Goal: Find specific page/section: Find specific page/section

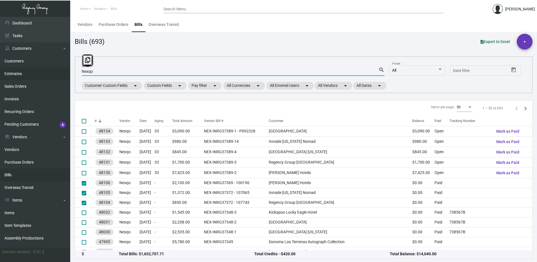
drag, startPoint x: 104, startPoint y: 72, endPoint x: 64, endPoint y: 72, distance: 40.2
click at [65, 73] on div "Dashboard Dashboard Tasks Customers Customers Estimates Sales Orders Invoices R…" at bounding box center [268, 139] width 537 height 245
drag, startPoint x: 105, startPoint y: 69, endPoint x: 98, endPoint y: 73, distance: 8.7
click at [98, 73] on input "Nexqo" at bounding box center [230, 71] width 297 height 4
paste input "EAST20240103"
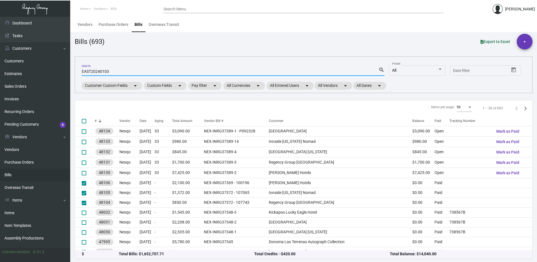
type input "EAST20240103"
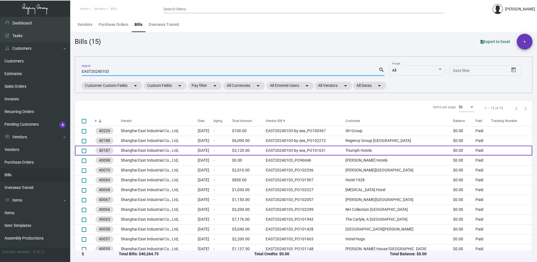
click at [288, 152] on td "EAST20240103-by sea_PO101631" at bounding box center [306, 151] width 80 height 10
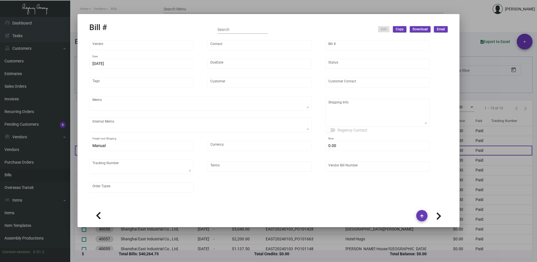
type input "Shanghai East Industrial Co., Ltd,"
type input "[PERSON_NAME]"
type input "40187"
type input "[DATE]"
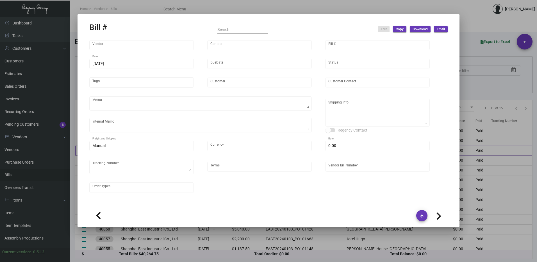
type input "Triumph Hotels"
type textarea "Partial by air (50k), partial by boat (please double-check once the order is re…"
type textarea "Regency Group NJ - [PERSON_NAME] [STREET_ADDRESS]"
type input "United States Dollar $"
type input "$ 0.00"
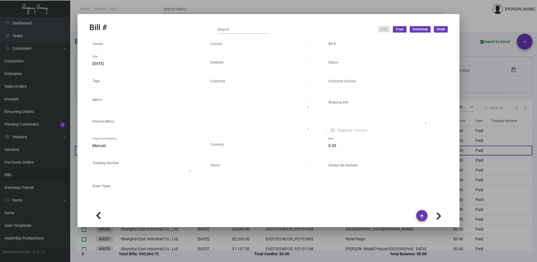
type input "Net 30"
type input "EAST20240103-by sea_PO101631"
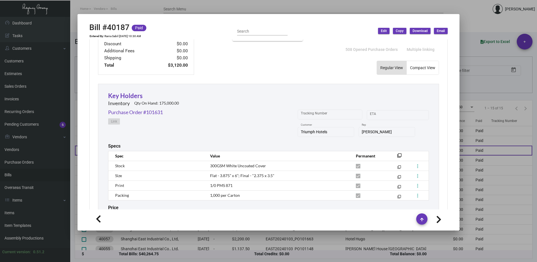
scroll to position [240, 0]
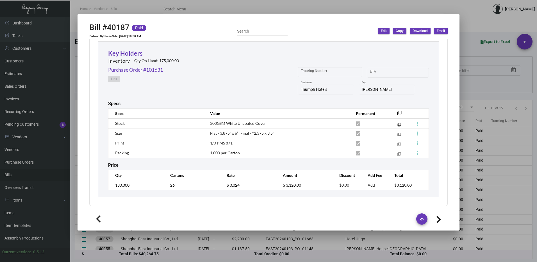
click at [461, 23] on div at bounding box center [268, 131] width 537 height 262
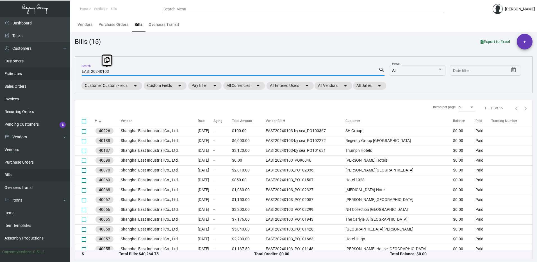
drag, startPoint x: 108, startPoint y: 72, endPoint x: 62, endPoint y: 70, distance: 46.7
click at [62, 70] on div "Dashboard Dashboard Tasks Customers Customers Estimates Sales Orders Invoices R…" at bounding box center [268, 139] width 537 height 245
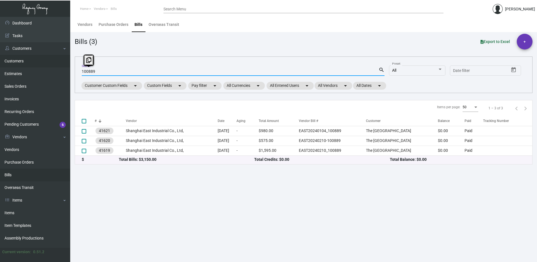
drag, startPoint x: 100, startPoint y: 70, endPoint x: 53, endPoint y: 66, distance: 47.7
click at [53, 66] on div "Dashboard Dashboard Tasks Customers Customers Estimates Sales Orders Invoices R…" at bounding box center [268, 139] width 537 height 245
paste input "EAST20240104"
type input "EAST20240104."
checkbox input "true"
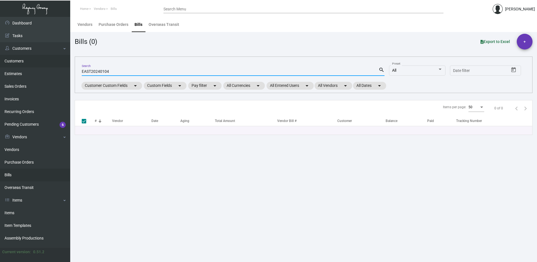
type input "EAST20240104"
checkbox input "false"
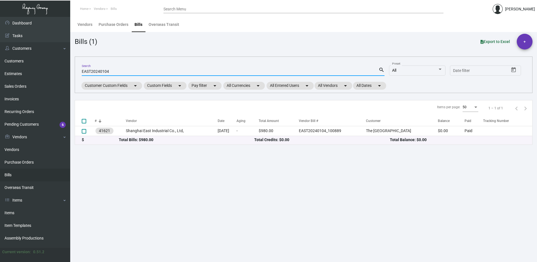
click at [104, 69] on input "EAST20240104" at bounding box center [230, 71] width 297 height 4
drag, startPoint x: 119, startPoint y: 70, endPoint x: 67, endPoint y: 74, distance: 52.2
click at [68, 74] on div "Dashboard Dashboard Tasks Customers Customers Estimates Sales Orders Invoices R…" at bounding box center [268, 139] width 537 height 245
paste input "9"
drag, startPoint x: 116, startPoint y: 73, endPoint x: 65, endPoint y: 66, distance: 50.8
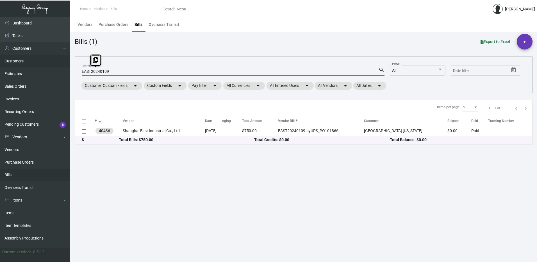
click at [66, 66] on div "Dashboard Dashboard Tasks Customers Customers Estimates Sales Orders Invoices R…" at bounding box center [268, 139] width 537 height 245
paste input "1"
type input "EAST20240119"
checkbox input "true"
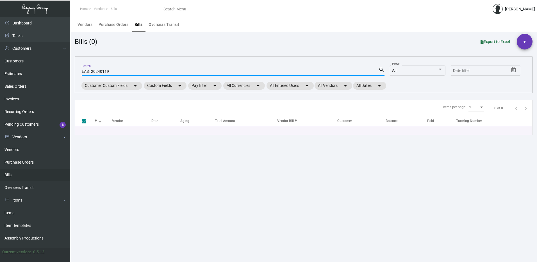
click at [142, 71] on input "EAST20240119" at bounding box center [230, 71] width 297 height 4
drag, startPoint x: 110, startPoint y: 70, endPoint x: 64, endPoint y: 66, distance: 46.3
click at [65, 66] on div "Dashboard Dashboard Tasks Customers Customers Estimates Sales Orders Invoices R…" at bounding box center [268, 139] width 537 height 245
paste input "10088"
type input "100889"
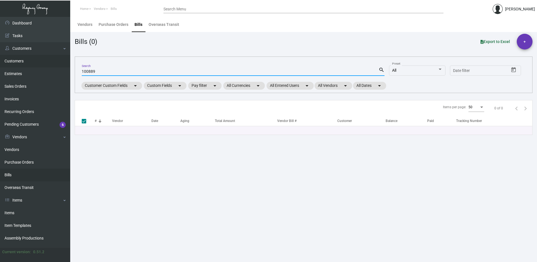
checkbox input "false"
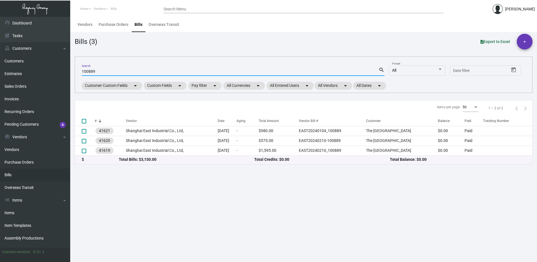
click at [120, 71] on input "100889" at bounding box center [230, 71] width 297 height 4
drag, startPoint x: 110, startPoint y: 71, endPoint x: 70, endPoint y: 69, distance: 39.6
click at [70, 69] on main "Vendors Purchase Orders Bills Overseas Transit Bills (3) Export to Excel + 1008…" at bounding box center [303, 139] width 467 height 245
paste input "EAST20240210"
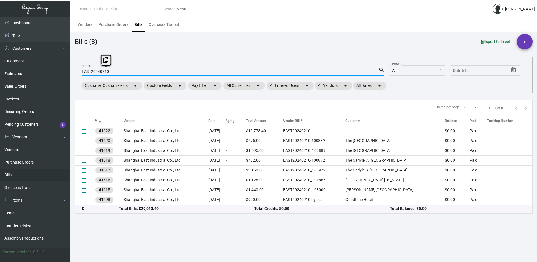
drag, startPoint x: 113, startPoint y: 70, endPoint x: 73, endPoint y: 69, distance: 40.8
click at [73, 69] on main "Vendors Purchase Orders Bills Overseas Transit Bills (8) Export to Excel + EAST…" at bounding box center [303, 139] width 467 height 245
paste input "412"
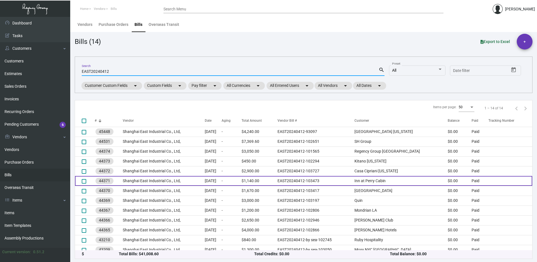
scroll to position [14, 0]
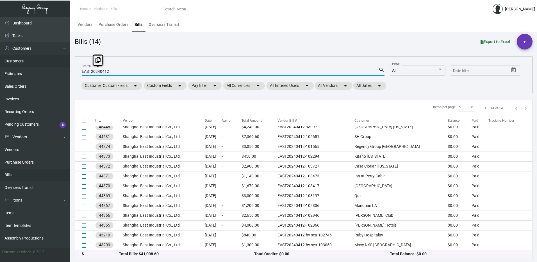
drag, startPoint x: 124, startPoint y: 71, endPoint x: 61, endPoint y: 64, distance: 63.6
click at [63, 64] on div "Dashboard Dashboard Tasks Customers Customers Estimates Sales Orders Invoices R…" at bounding box center [268, 139] width 537 height 245
paste input "210"
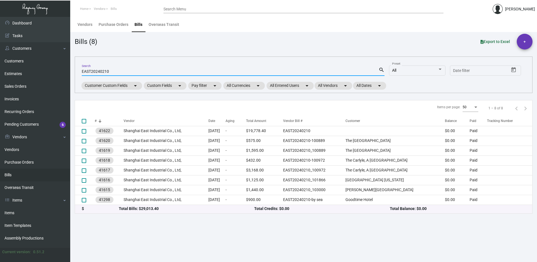
scroll to position [0, 0]
drag, startPoint x: 112, startPoint y: 72, endPoint x: 81, endPoint y: 72, distance: 30.4
click at [75, 69] on div "EAST20240210 Search search All Preset Start date – Date filter Customer Custom …" at bounding box center [304, 74] width 458 height 37
paste input "103"
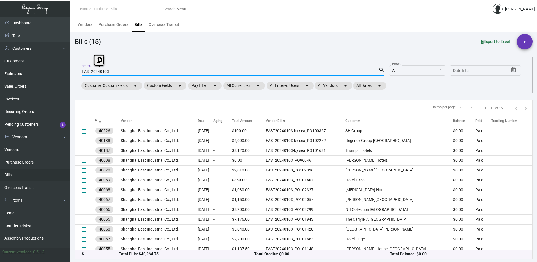
drag, startPoint x: 114, startPoint y: 71, endPoint x: 80, endPoint y: 70, distance: 33.8
click at [80, 70] on div "EAST20240103 Search search All Preset Start date – Date filter Customer Custom …" at bounding box center [304, 74] width 458 height 37
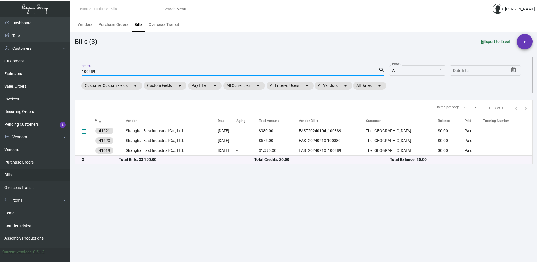
drag, startPoint x: 100, startPoint y: 72, endPoint x: 77, endPoint y: 71, distance: 22.8
click at [77, 71] on div "100889 Search search All Preset Start date – Date filter Customer Custom Fields…" at bounding box center [304, 74] width 458 height 37
paste input "EAST20240210"
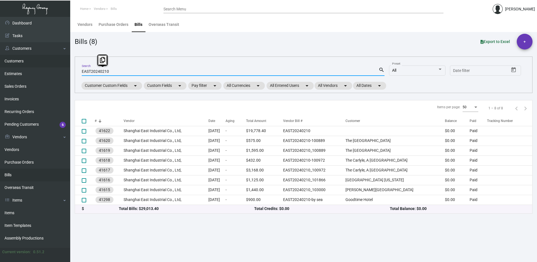
drag, startPoint x: 121, startPoint y: 70, endPoint x: 60, endPoint y: 65, distance: 61.4
click at [60, 65] on div "Dashboard Dashboard Tasks Customers Customers Estimates Sales Orders Invoices R…" at bounding box center [268, 139] width 537 height 245
paste input "102324"
type input "102324"
checkbox input "true"
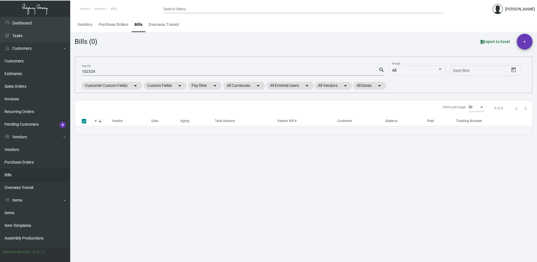
drag, startPoint x: 104, startPoint y: 67, endPoint x: 90, endPoint y: 67, distance: 14.1
click at [90, 67] on div "102324 Search" at bounding box center [230, 71] width 297 height 9
drag, startPoint x: 112, startPoint y: 72, endPoint x: 61, endPoint y: 71, distance: 51.2
click at [61, 71] on div "Dashboard Dashboard Tasks Customers Customers Estimates Sales Orders Invoices R…" at bounding box center [268, 139] width 537 height 245
checkbox input "false"
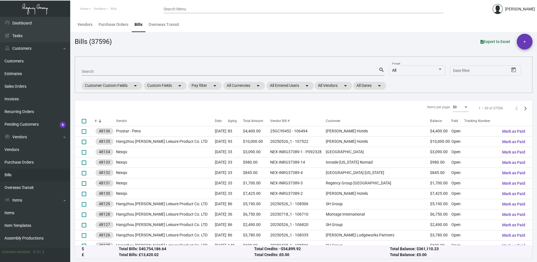
click at [132, 69] on div "Search" at bounding box center [230, 71] width 297 height 9
paste input "EAST20240210"
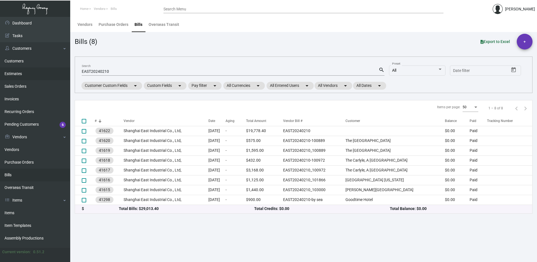
drag, startPoint x: 130, startPoint y: 67, endPoint x: 60, endPoint y: 79, distance: 70.5
click at [60, 79] on div "Dashboard Dashboard Tasks Customers Customers Estimates Sales Orders Invoices R…" at bounding box center [268, 139] width 537 height 245
drag, startPoint x: 60, startPoint y: 79, endPoint x: 108, endPoint y: 69, distance: 48.2
click at [108, 69] on input "EAST20240210" at bounding box center [230, 71] width 297 height 4
drag, startPoint x: 120, startPoint y: 70, endPoint x: 47, endPoint y: 71, distance: 73.1
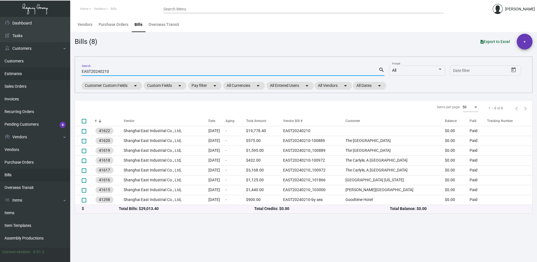
click at [47, 71] on div "Dashboard Dashboard Tasks Customers Customers Estimates Sales Orders Invoices R…" at bounding box center [268, 139] width 537 height 245
type input "[PERSON_NAME]"
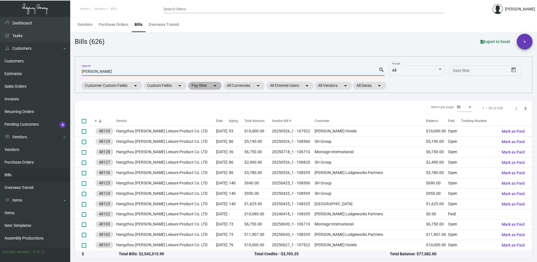
click at [206, 87] on mat-chip "Pay filter arrow_drop_down" at bounding box center [204, 86] width 33 height 8
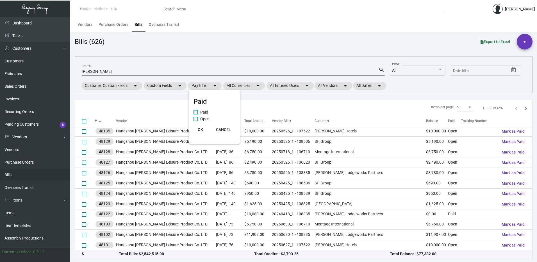
click at [209, 117] on span "Open" at bounding box center [204, 118] width 9 height 7
click at [196, 121] on input "Open" at bounding box center [196, 121] width 0 height 0
checkbox input "true"
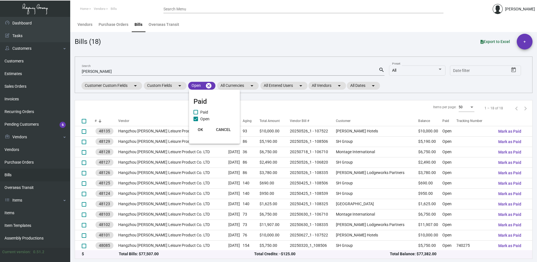
click at [200, 128] on span "OK" at bounding box center [200, 129] width 5 height 4
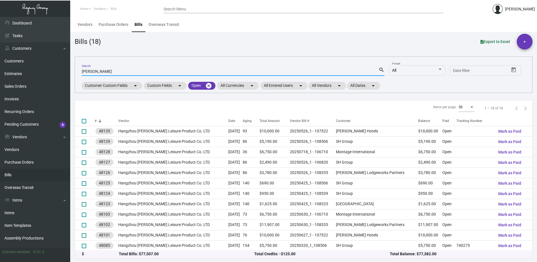
click at [103, 72] on input "[PERSON_NAME]" at bounding box center [230, 71] width 297 height 4
drag, startPoint x: 99, startPoint y: 71, endPoint x: 48, endPoint y: 65, distance: 52.0
click at [48, 66] on div "Dashboard Dashboard Tasks Customers Customers Estimates Sales Orders Invoices R…" at bounding box center [268, 139] width 537 height 245
paste input "20250526"
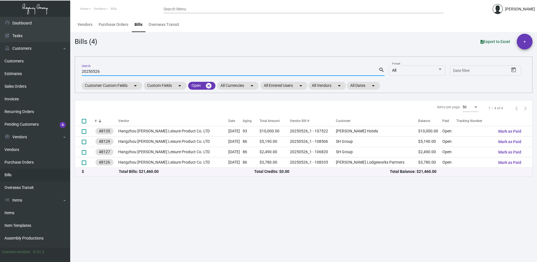
drag, startPoint x: 110, startPoint y: 73, endPoint x: 72, endPoint y: 71, distance: 37.7
click at [72, 71] on main "Vendors Purchase Orders Bills Overseas Transit Bills (4) Export to Excel + 2025…" at bounding box center [303, 139] width 467 height 245
paste input "627"
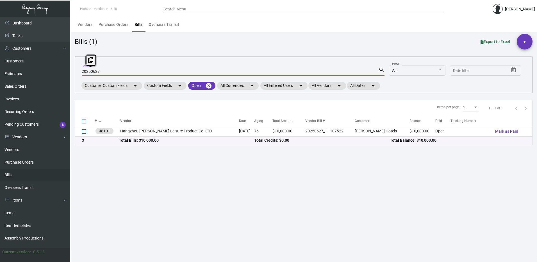
drag, startPoint x: 103, startPoint y: 72, endPoint x: 68, endPoint y: 70, distance: 34.3
click at [68, 70] on div "Dashboard Dashboard Tasks Customers Customers Estimates Sales Orders Invoices R…" at bounding box center [268, 139] width 537 height 245
paste input "30"
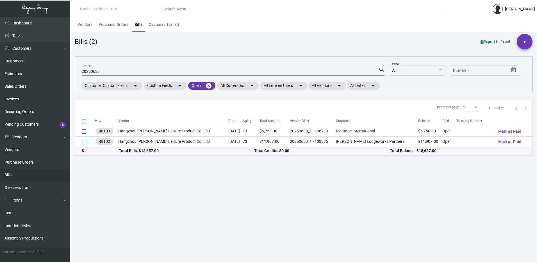
click at [106, 72] on input "20250630" at bounding box center [230, 71] width 297 height 4
drag, startPoint x: 105, startPoint y: 71, endPoint x: 49, endPoint y: 71, distance: 55.6
click at [49, 71] on div "Dashboard Dashboard Tasks Customers Customers Estimates Sales Orders Invoices R…" at bounding box center [268, 139] width 537 height 245
paste input "718"
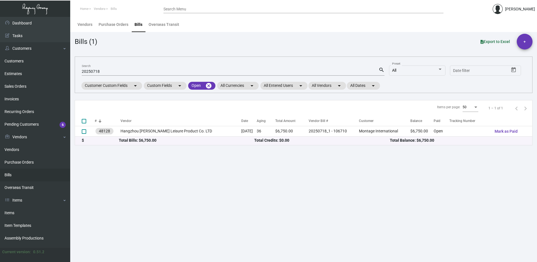
click at [105, 72] on input "20250718" at bounding box center [230, 71] width 297 height 4
drag, startPoint x: 114, startPoint y: 69, endPoint x: 62, endPoint y: 68, distance: 52.0
click at [62, 68] on div "Dashboard Dashboard Tasks Customers Customers Estimates Sales Orders Invoices R…" at bounding box center [268, 139] width 537 height 245
drag, startPoint x: 62, startPoint y: 68, endPoint x: 107, endPoint y: 69, distance: 44.7
click at [107, 69] on div "20250718 Search" at bounding box center [230, 71] width 297 height 9
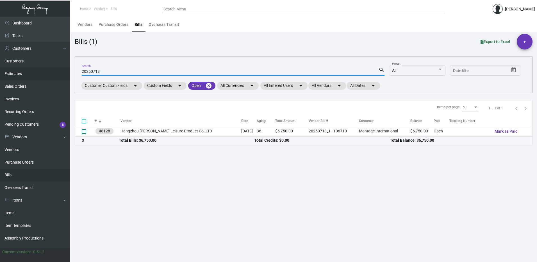
drag, startPoint x: 107, startPoint y: 71, endPoint x: 67, endPoint y: 69, distance: 39.4
click at [67, 69] on div "Dashboard Dashboard Tasks Customers Customers Estimates Sales Orders Invoices R…" at bounding box center [268, 139] width 537 height 245
paste input "41025"
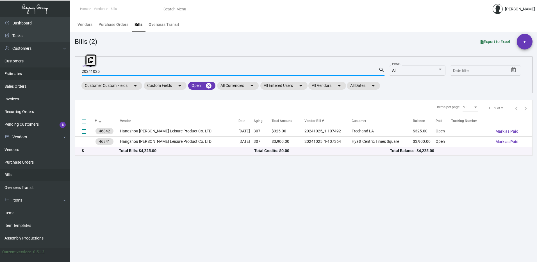
drag, startPoint x: 108, startPoint y: 73, endPoint x: 67, endPoint y: 69, distance: 41.5
click at [67, 69] on div "Dashboard Dashboard Tasks Customers Customers Estimates Sales Orders Invoices R…" at bounding box center [268, 139] width 537 height 245
paste input "504"
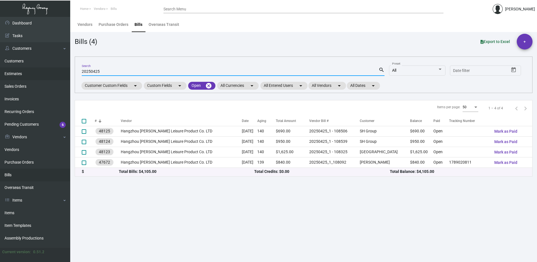
drag, startPoint x: 107, startPoint y: 71, endPoint x: 41, endPoint y: 71, distance: 65.5
click at [41, 71] on div "Dashboard Dashboard Tasks Customers Customers Estimates Sales Orders Invoices R…" at bounding box center [268, 139] width 537 height 245
paste input "4GCY0952"
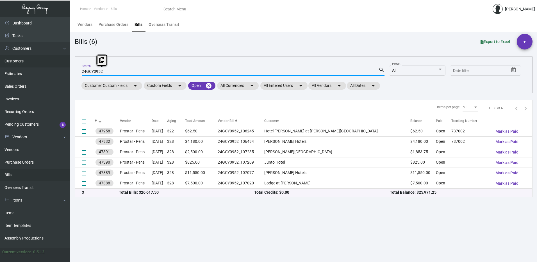
drag, startPoint x: 108, startPoint y: 70, endPoint x: 60, endPoint y: 58, distance: 48.8
click at [62, 60] on div "Dashboard Dashboard Tasks Customers Customers Estimates Sales Orders Invoices R…" at bounding box center [268, 139] width 537 height 245
paste input "1028"
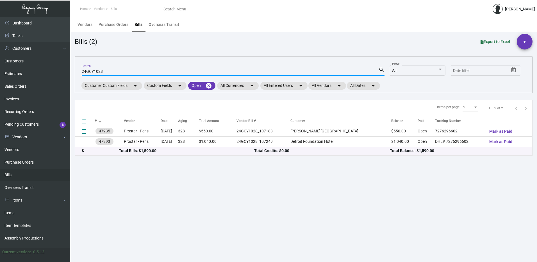
click at [118, 68] on div "24GCY1028 Search" at bounding box center [230, 71] width 297 height 9
drag, startPoint x: 108, startPoint y: 71, endPoint x: 52, endPoint y: 63, distance: 57.3
click at [53, 66] on div "Dashboard Dashboard Tasks Customers Customers Estimates Sales Orders Invoices R…" at bounding box center [268, 139] width 537 height 245
paste input "24PST0256"
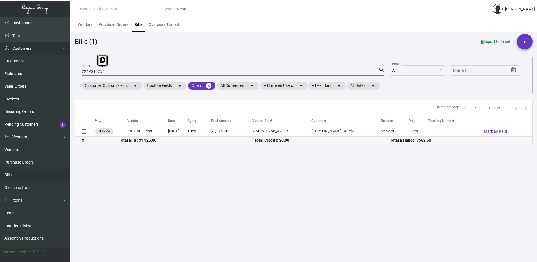
drag, startPoint x: 115, startPoint y: 71, endPoint x: 40, endPoint y: 50, distance: 78.1
click at [66, 67] on div "Dashboard Dashboard Tasks Customers Customers Estimates Sales Orders Invoices R…" at bounding box center [268, 139] width 537 height 245
paste input "4GCY1058"
drag, startPoint x: 107, startPoint y: 71, endPoint x: 68, endPoint y: 65, distance: 40.1
click at [69, 67] on div "Dashboard Dashboard Tasks Customers Customers Estimates Sales Orders Invoices R…" at bounding box center [268, 139] width 537 height 245
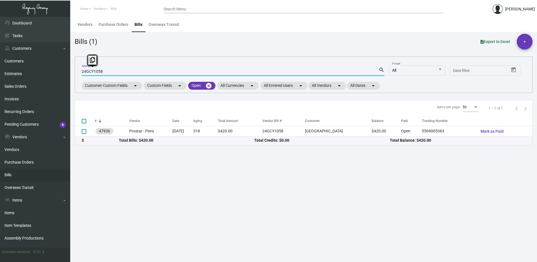
paste input "0996"
drag, startPoint x: 103, startPoint y: 71, endPoint x: 57, endPoint y: 68, distance: 46.0
click at [57, 70] on div "Dashboard Dashboard Tasks Customers Customers Estimates Sales Orders Invoices R…" at bounding box center [268, 139] width 537 height 245
paste input "1152"
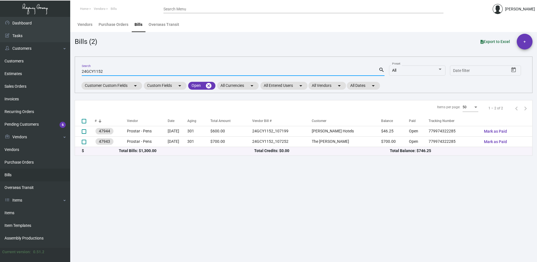
drag, startPoint x: 110, startPoint y: 72, endPoint x: 74, endPoint y: 65, distance: 36.6
click at [74, 65] on main "Vendors Purchase Orders Bills Overseas Transit Bills (2) Export to Excel + 24GC…" at bounding box center [303, 139] width 467 height 245
paste input "5GCY0011"
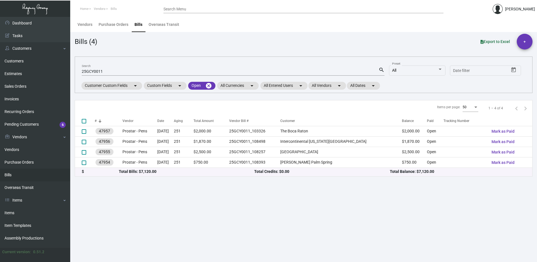
drag, startPoint x: 112, startPoint y: 69, endPoint x: 92, endPoint y: 72, distance: 20.2
click at [92, 72] on div "25GCY0011 Search" at bounding box center [230, 71] width 297 height 9
drag, startPoint x: 110, startPoint y: 69, endPoint x: 77, endPoint y: 69, distance: 32.6
click at [77, 69] on div "25GCY0011 Search search All Preset Start date – Date filter Customer Custom Fie…" at bounding box center [304, 74] width 458 height 37
paste input "123"
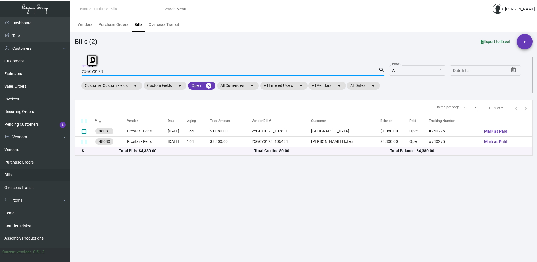
drag, startPoint x: 105, startPoint y: 70, endPoint x: 76, endPoint y: 68, distance: 28.7
click at [76, 68] on div "25GCY0123 Search search All Preset Start date – Date filter Customer Custom Fie…" at bounding box center [304, 74] width 458 height 37
paste input "452"
type input "25GCY0452"
